Goal: Navigation & Orientation: Find specific page/section

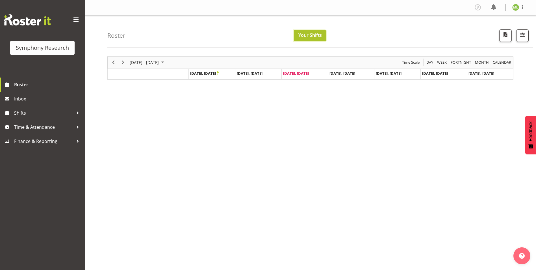
click at [312, 39] on button "Your Shifts" at bounding box center [310, 35] width 33 height 11
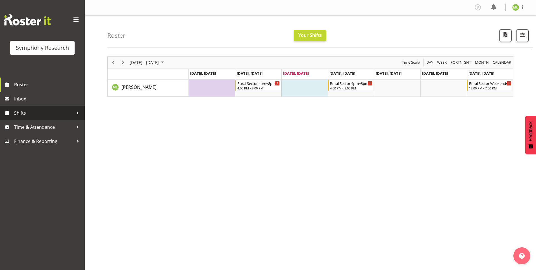
click at [75, 112] on div at bounding box center [78, 113] width 8 height 8
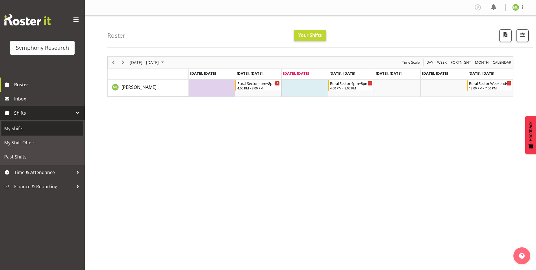
click at [44, 131] on span "My Shifts" at bounding box center [42, 128] width 76 height 8
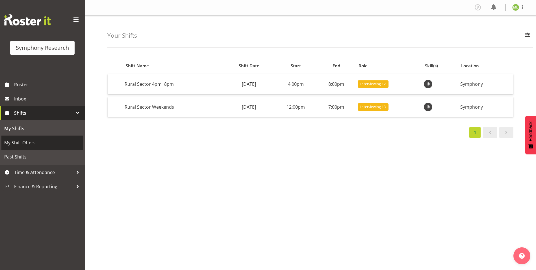
click at [58, 144] on span "My Shift Offers" at bounding box center [42, 142] width 76 height 8
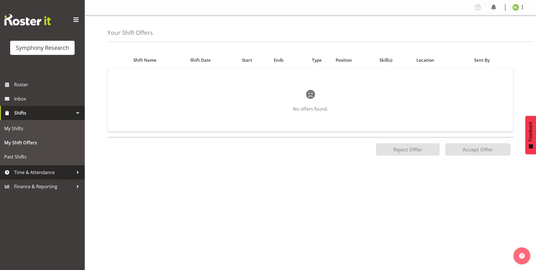
click at [75, 171] on div at bounding box center [78, 172] width 8 height 8
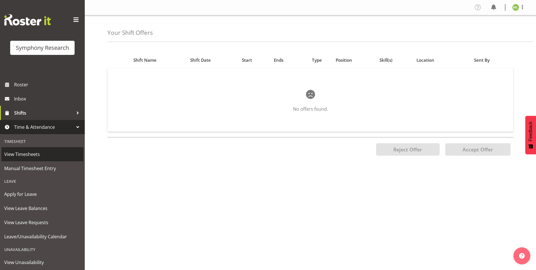
click at [59, 154] on span "View Timesheets" at bounding box center [42, 154] width 76 height 8
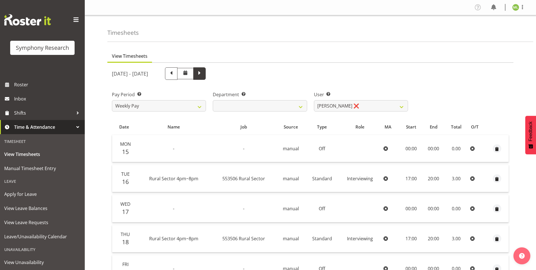
click at [203, 72] on span at bounding box center [199, 72] width 7 height 7
select select
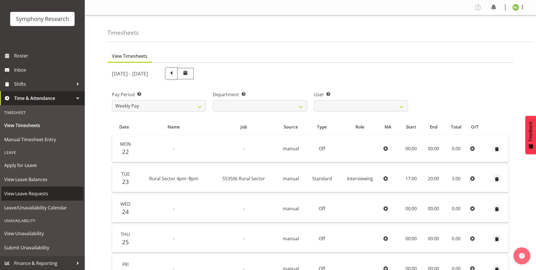
scroll to position [29, 0]
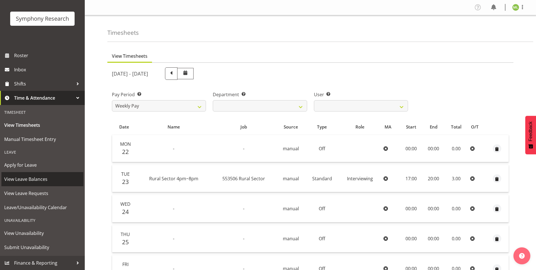
click at [44, 180] on span "View Leave Balances" at bounding box center [42, 179] width 76 height 8
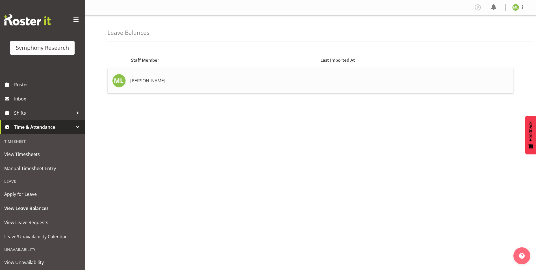
click at [126, 84] on td at bounding box center [118, 80] width 20 height 25
click at [56, 209] on span "View Leave Balances" at bounding box center [42, 208] width 76 height 8
click at [48, 220] on span "View Leave Requests" at bounding box center [42, 222] width 76 height 8
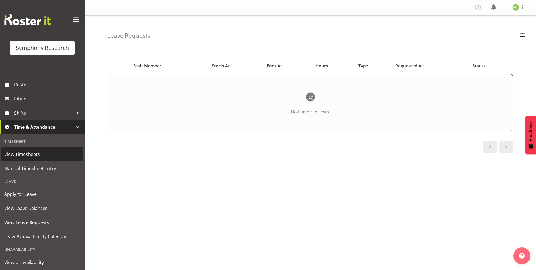
click at [53, 154] on span "View Timesheets" at bounding box center [42, 154] width 76 height 8
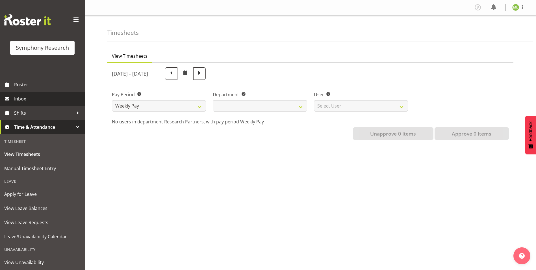
select select
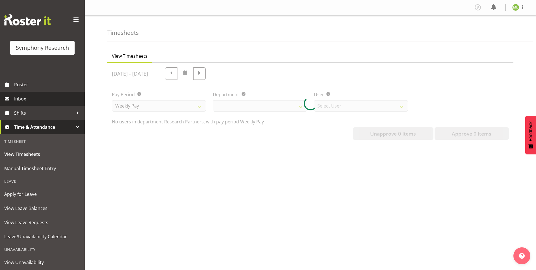
click at [42, 99] on span "Inbox" at bounding box center [48, 98] width 68 height 8
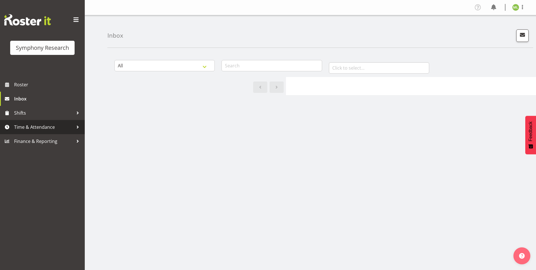
click at [77, 126] on div at bounding box center [78, 127] width 8 height 8
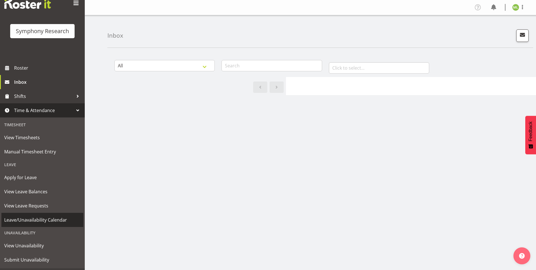
scroll to position [29, 0]
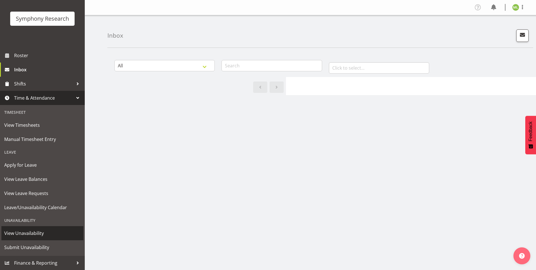
click at [33, 233] on span "View Unavailability" at bounding box center [42, 233] width 76 height 8
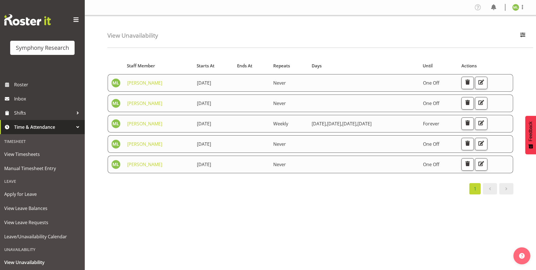
click at [348, 202] on div "Starts At Staff Member Starts At Ends At Repeats Days Until Actions [PERSON_NAM…" at bounding box center [321, 165] width 429 height 226
click at [319, 211] on div "Starts At Staff Member Starts At Ends At Repeats Days Until Actions [PERSON_NAM…" at bounding box center [321, 165] width 429 height 226
click at [348, 231] on div "Starts At Staff Member Starts At Ends At Repeats Days Until Actions [PERSON_NAM…" at bounding box center [321, 165] width 429 height 226
click at [367, 213] on div "Starts At Staff Member Starts At Ends At Repeats Days Until Actions [PERSON_NAM…" at bounding box center [321, 165] width 429 height 226
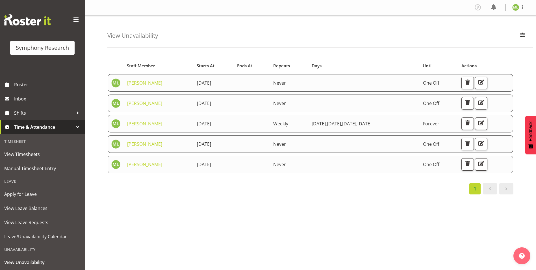
click at [418, 207] on div "Starts At Staff Member Starts At Ends At Repeats Days Until Actions [PERSON_NAM…" at bounding box center [321, 165] width 429 height 226
click at [417, 207] on div "Starts At Staff Member Starts At Ends At Repeats Days Until Actions [PERSON_NAM…" at bounding box center [321, 165] width 429 height 226
click at [442, 234] on div "Starts At Staff Member Starts At Ends At Repeats Days Until Actions [PERSON_NAM…" at bounding box center [321, 165] width 429 height 226
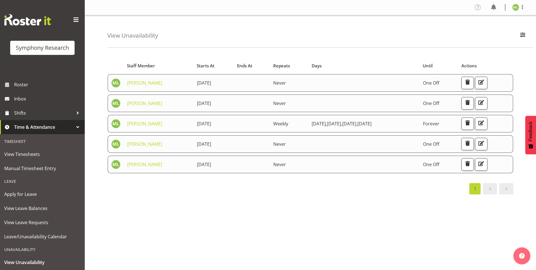
click at [439, 231] on div "Starts At Staff Member Starts At Ends At Repeats Days Until Actions [PERSON_NAM…" at bounding box center [321, 165] width 429 height 226
click at [347, 210] on div "Starts At Staff Member Starts At Ends At Repeats Days Until Actions [PERSON_NAM…" at bounding box center [321, 165] width 429 height 226
